Goal: Navigation & Orientation: Find specific page/section

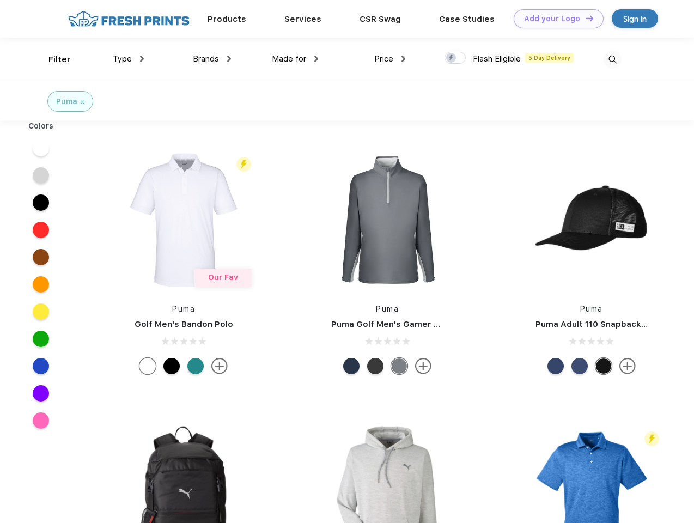
click at [554, 19] on link "Add your Logo Design Tool" at bounding box center [559, 18] width 90 height 19
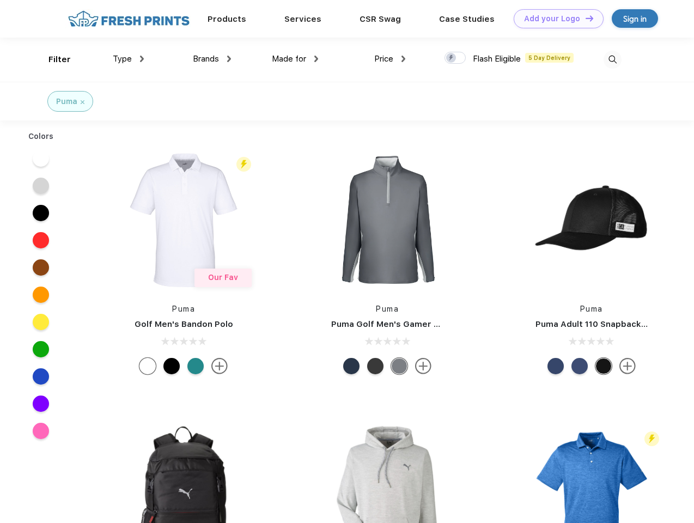
click at [0, 0] on div "Design Tool" at bounding box center [0, 0] width 0 height 0
click at [584, 18] on link "Add your Logo Design Tool" at bounding box center [559, 18] width 90 height 19
click at [52, 59] on div "Filter" at bounding box center [59, 59] width 22 height 13
click at [129, 59] on span "Type" at bounding box center [122, 59] width 19 height 10
click at [212, 59] on span "Brands" at bounding box center [206, 59] width 26 height 10
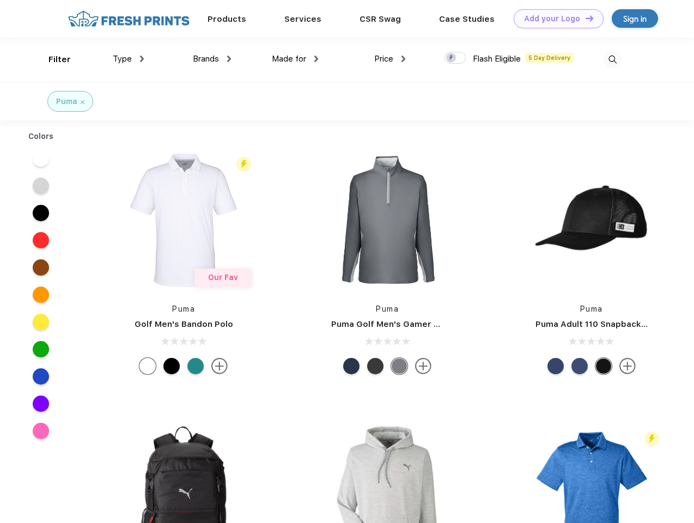
click at [295, 59] on span "Made for" at bounding box center [289, 59] width 34 height 10
click at [390, 59] on span "Price" at bounding box center [383, 59] width 19 height 10
click at [455, 58] on div at bounding box center [454, 58] width 21 height 12
click at [451, 58] on input "checkbox" at bounding box center [447, 54] width 7 height 7
click at [612, 59] on img at bounding box center [612, 60] width 18 height 18
